Goal: Task Accomplishment & Management: Use online tool/utility

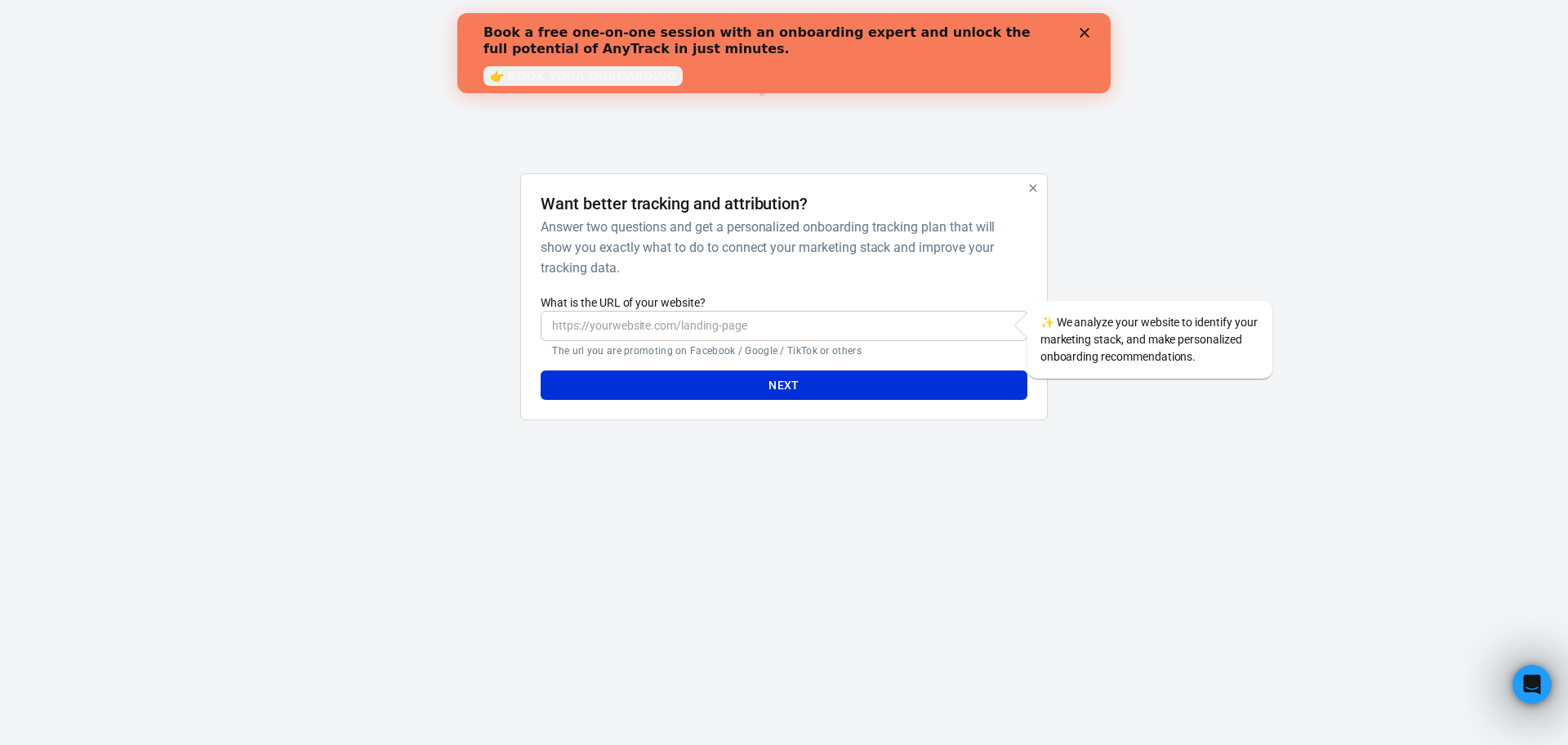
click at [557, 76] on link "👉 BOOK YOUR ONBOARDING" at bounding box center [583, 76] width 199 height 19
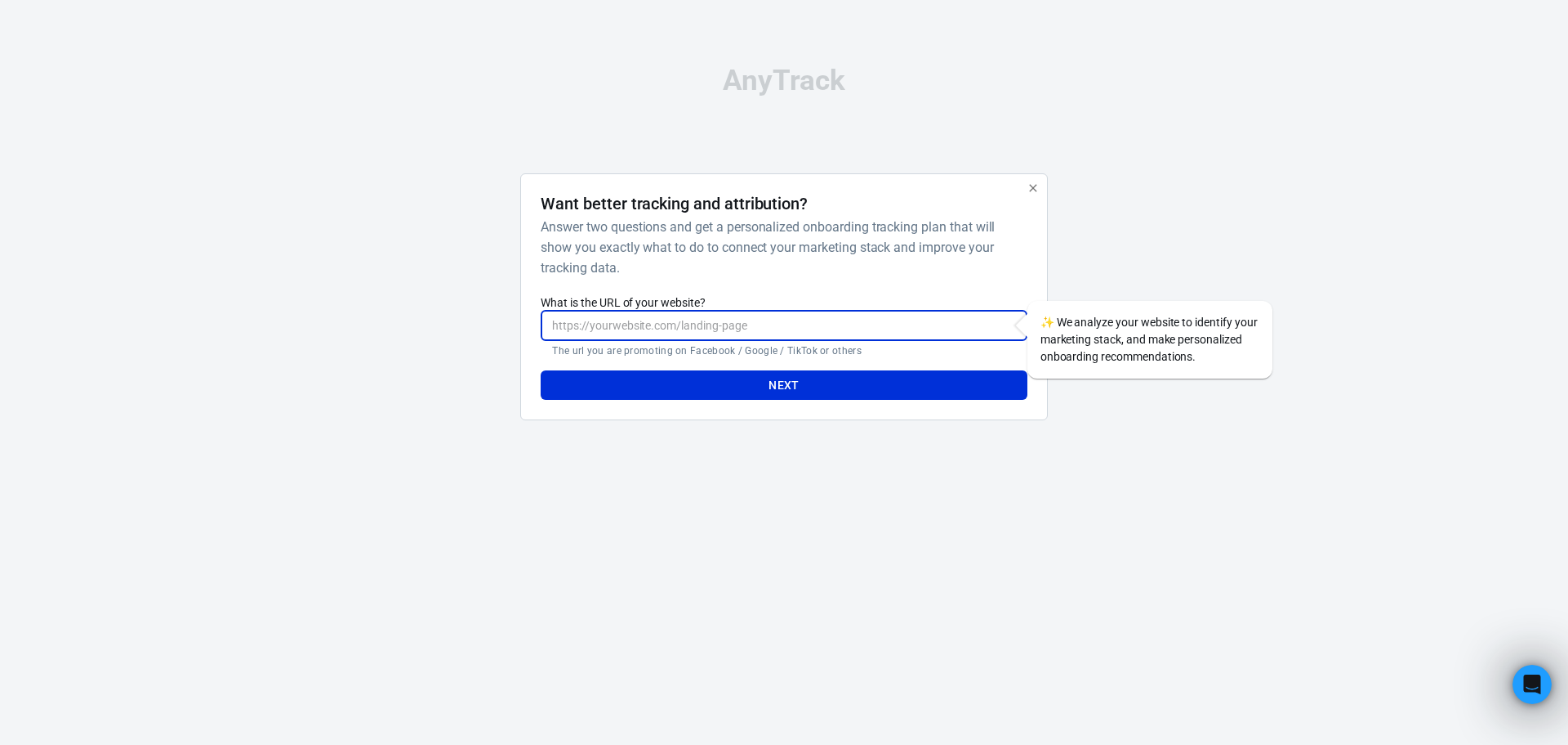
click at [615, 310] on input "What is the URL of your website?" at bounding box center [783, 325] width 486 height 30
type input "[DOMAIN_NAME]"
click at [540, 370] on button "Next" at bounding box center [783, 385] width 486 height 30
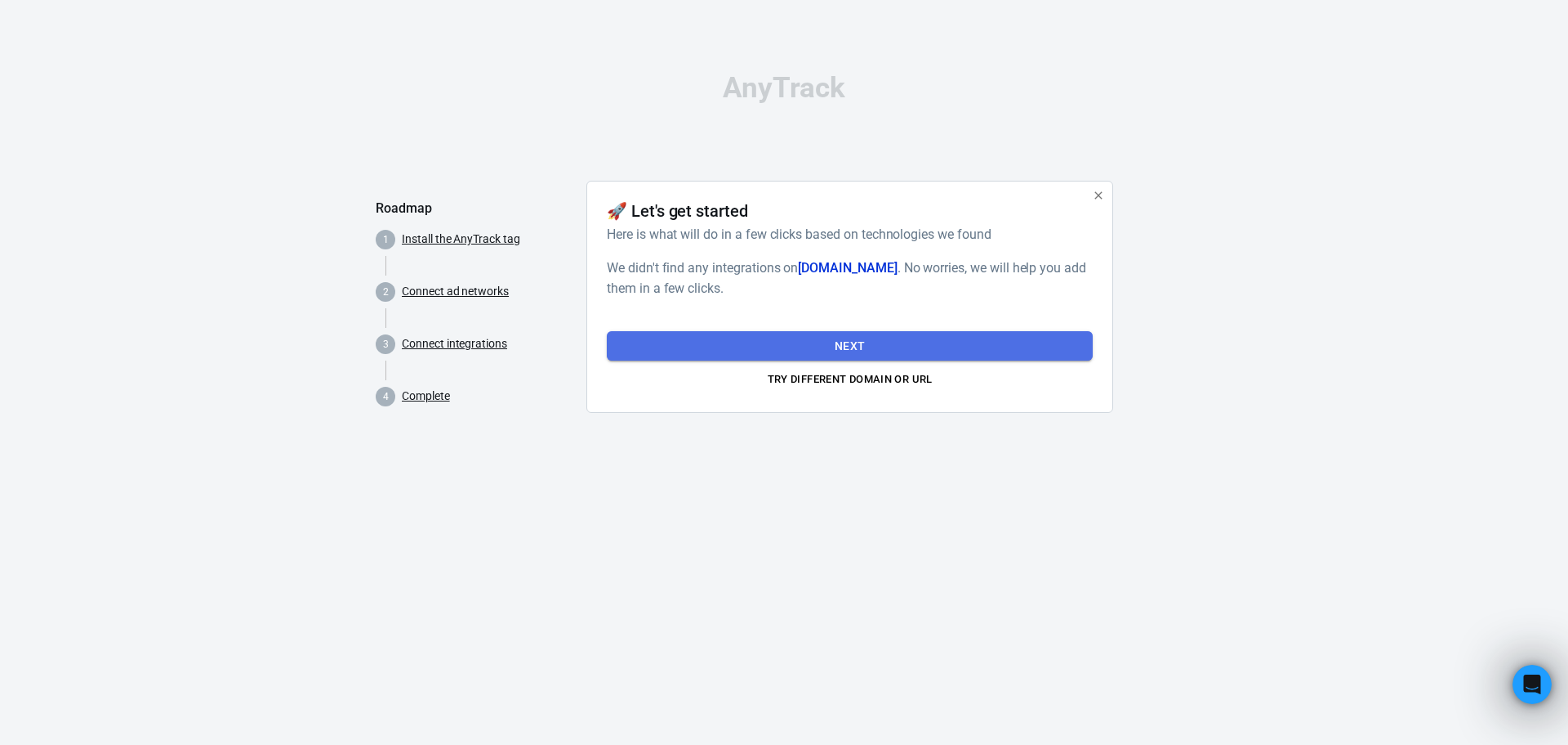
click at [807, 347] on button "Next" at bounding box center [849, 345] width 486 height 30
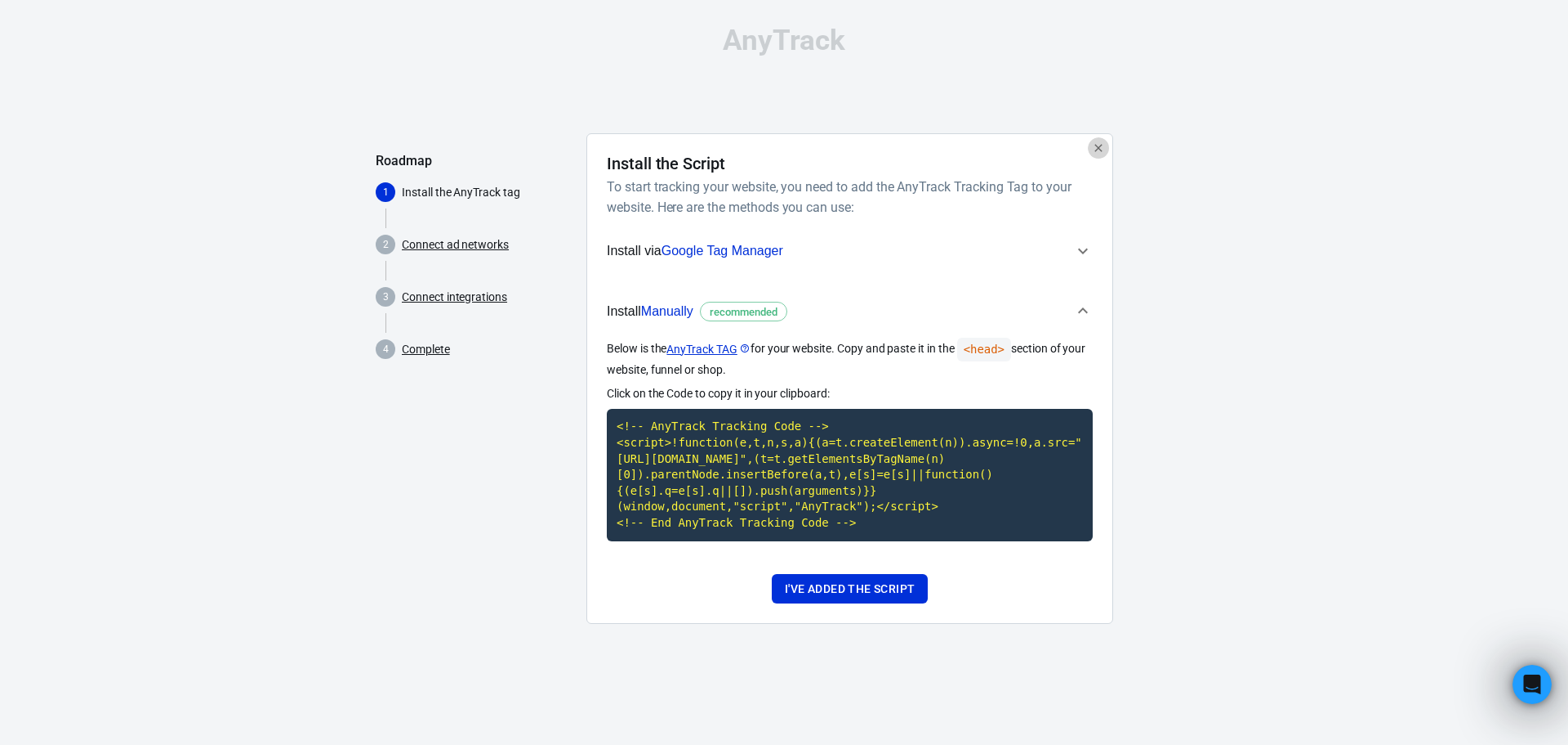
click at [1103, 148] on icon "button" at bounding box center [1099, 148] width 13 height 13
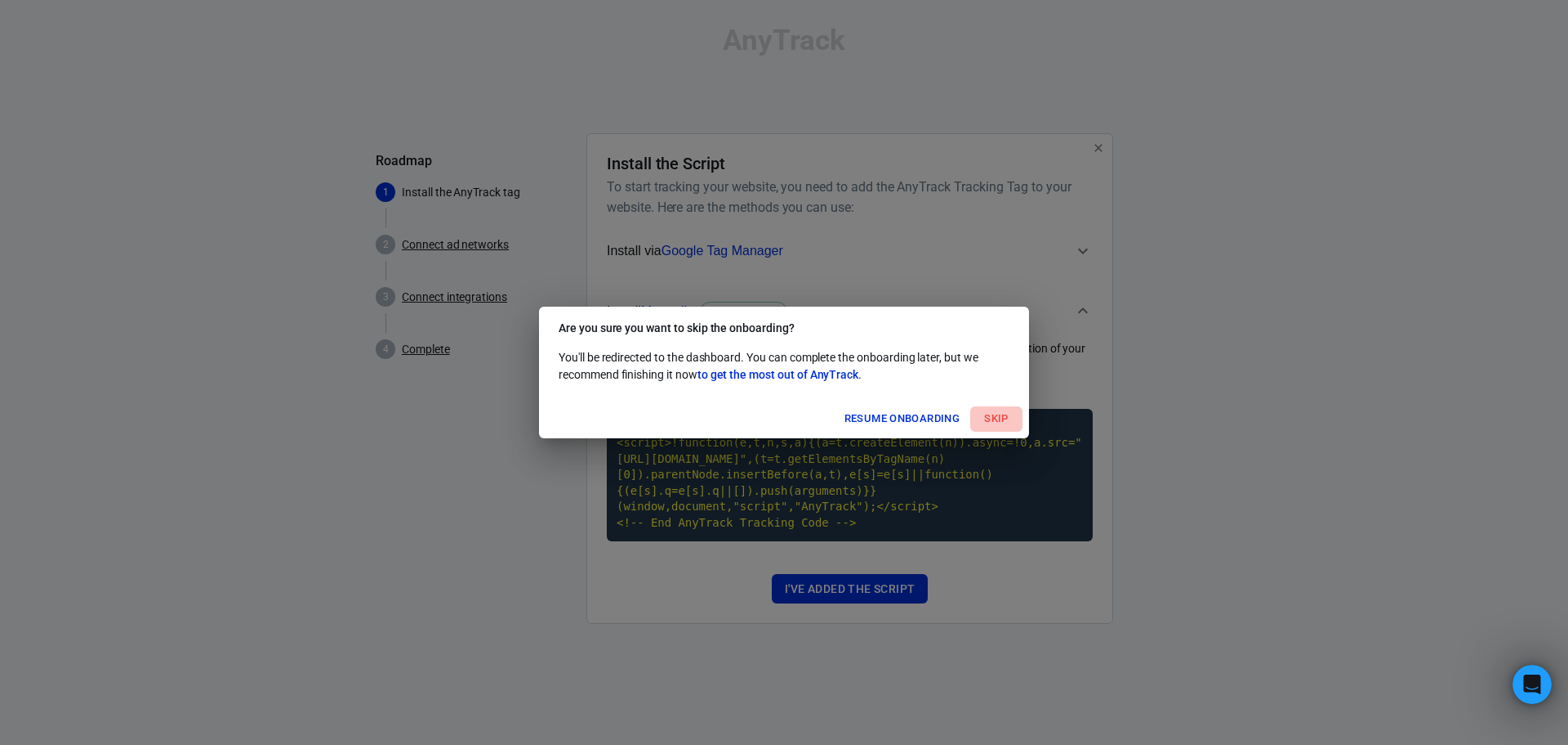
click at [986, 417] on button "Skip" at bounding box center [997, 419] width 52 height 25
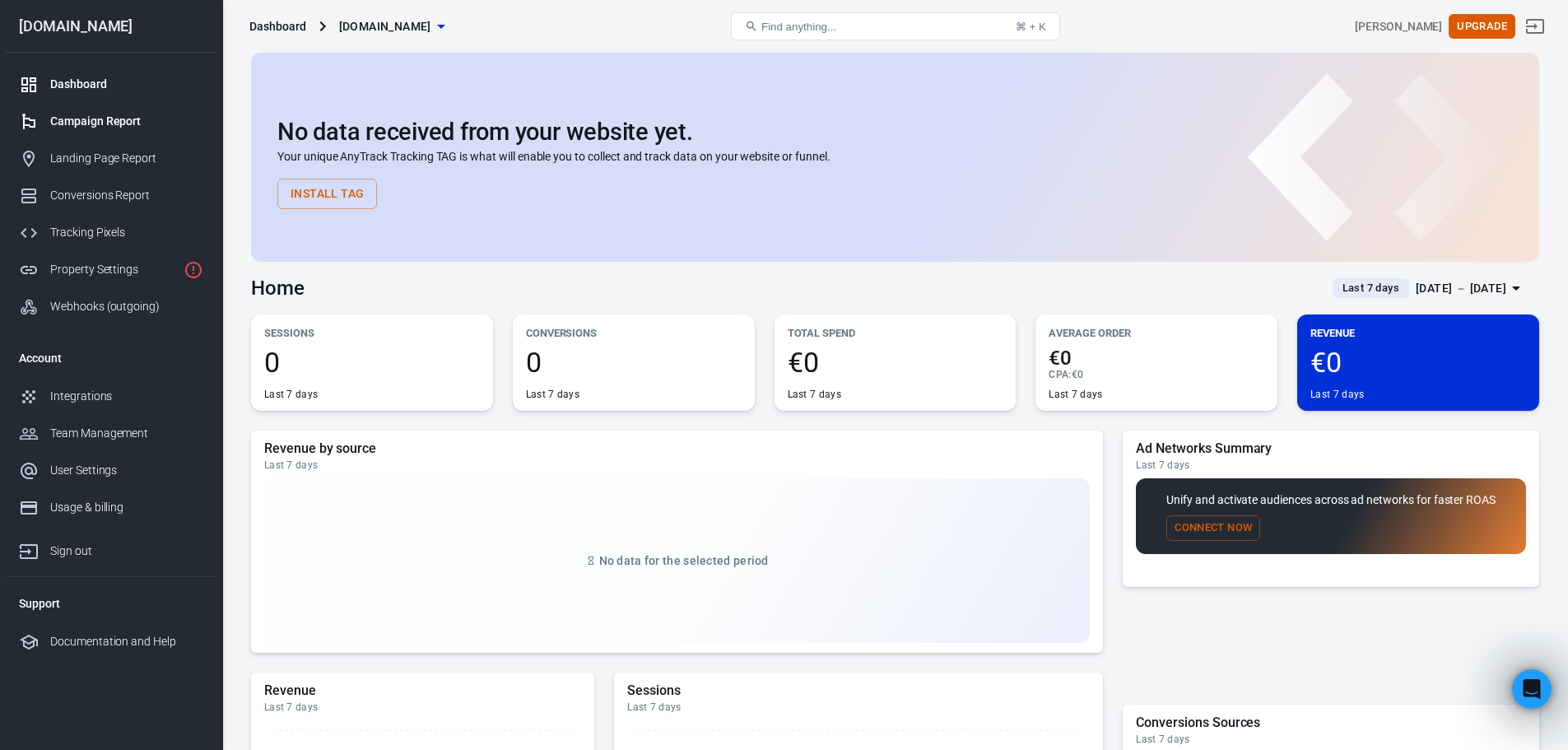
click at [122, 123] on div "Campaign Report" at bounding box center [127, 121] width 153 height 17
